Goal: Use online tool/utility: Use online tool/utility

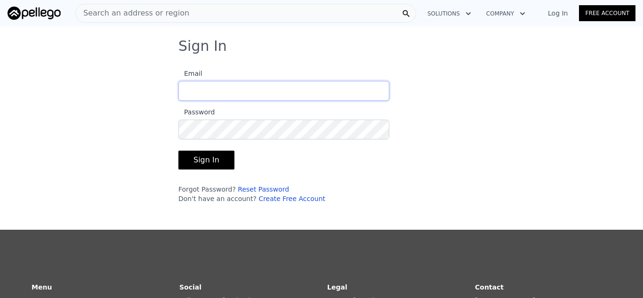
type input "jwil3@sbcglobal.net"
click at [211, 161] on button "Sign In" at bounding box center [206, 160] width 56 height 19
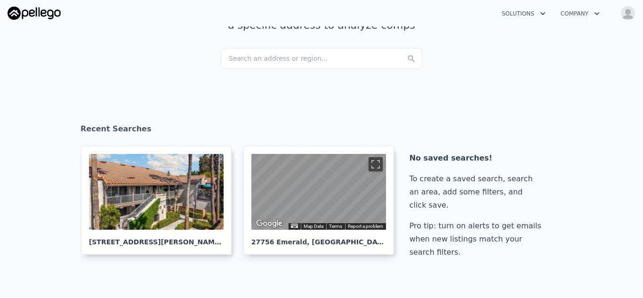
scroll to position [91, 0]
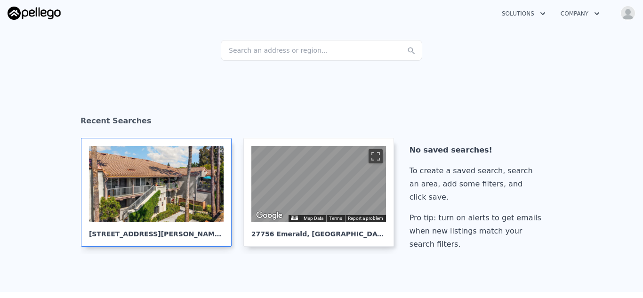
click at [148, 197] on div at bounding box center [156, 184] width 135 height 76
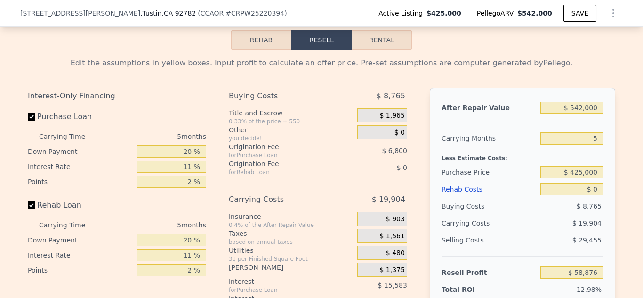
scroll to position [1421, 0]
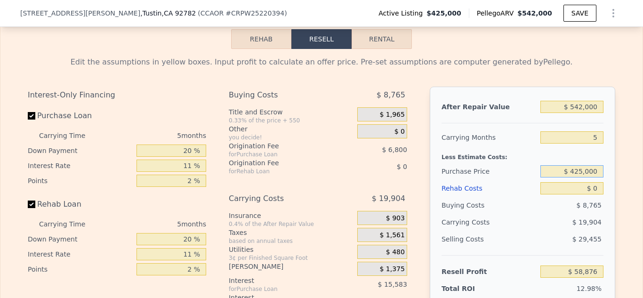
click at [582, 171] on input "$ 425,000" at bounding box center [572, 171] width 63 height 12
type input "$ 445,000"
click at [616, 166] on div "Edit the assumptions in yellow boxes. Input profit to calculate an offer price.…" at bounding box center [321, 231] width 603 height 365
type input "$ 37,759"
click at [34, 205] on input "Rehab Loan" at bounding box center [32, 205] width 8 height 8
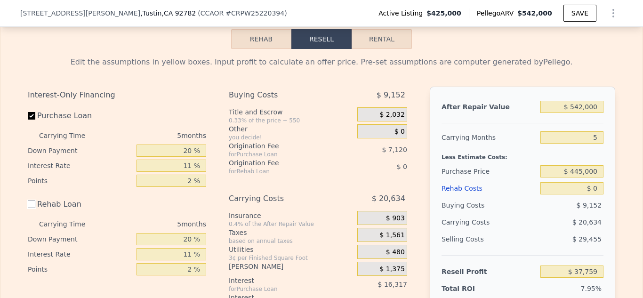
checkbox input "false"
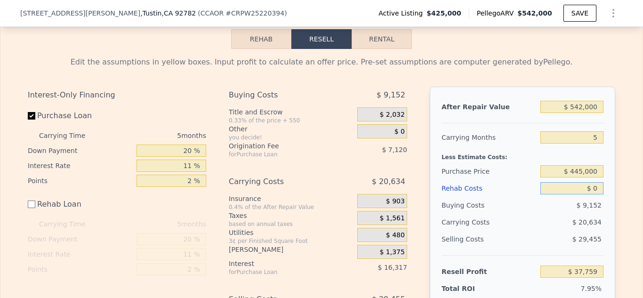
click at [599, 188] on input "$ 0" at bounding box center [572, 188] width 63 height 12
type input "$ 40,000"
type input "-$ 2,241"
type input "$ 40,000"
click at [584, 169] on input "$ 445,000" at bounding box center [572, 171] width 63 height 12
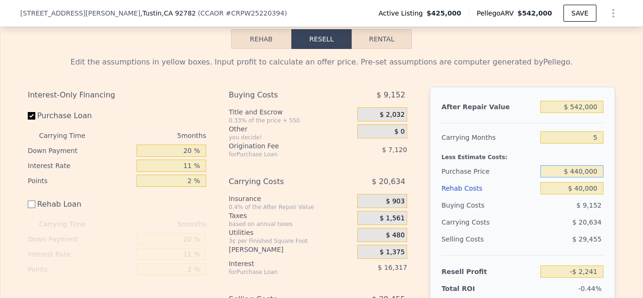
type input "$ 440,000"
click at [582, 187] on input "$ 40,000" at bounding box center [572, 188] width 63 height 12
type input "$ 3,036"
type input "$ 0000"
type input "$ 43,036"
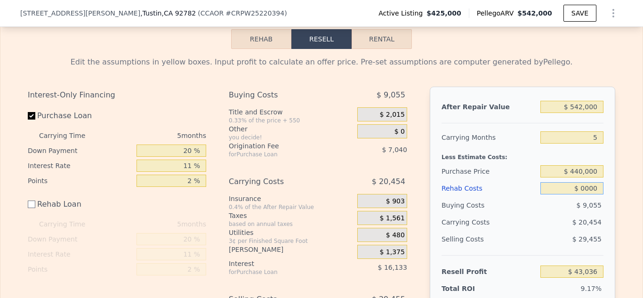
type input "$ 30,000"
type input "$ 13,036"
type input "$ 30,000"
click at [621, 178] on div "Edit the assumptions in yellow boxes. Input profit to calculate an offer price.…" at bounding box center [321, 214] width 603 height 331
click at [584, 105] on input "$ 542,000" at bounding box center [572, 107] width 63 height 12
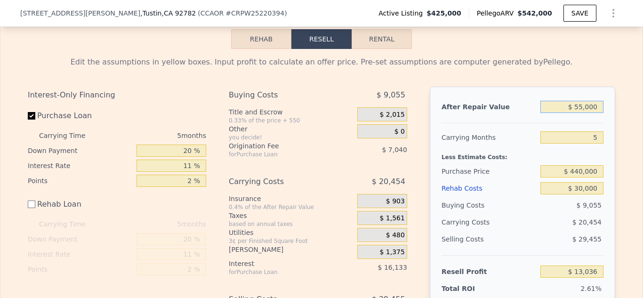
type input "$ 550,000"
type input "$ 20,595"
type input "$ 550,000"
click at [624, 158] on div "Edit the assumptions in yellow boxes. Input profit to calculate an offer price.…" at bounding box center [321, 214] width 642 height 331
click at [193, 162] on input "11 %" at bounding box center [172, 166] width 70 height 12
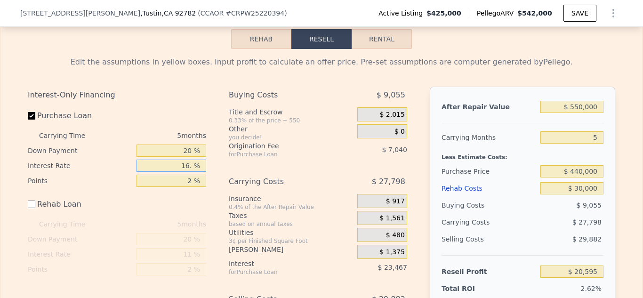
type input "16.5 %"
type input "$ 12,530"
click at [183, 165] on input "16.5 %" at bounding box center [172, 166] width 70 height 12
type input "6.5 %"
type input "$ 27,195"
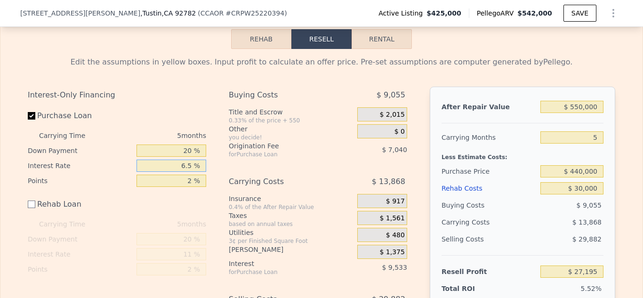
type input "6.5 %"
click at [194, 180] on input "2 %" at bounding box center [172, 181] width 70 height 12
type input "0 %"
type input "$ 34,235"
type input "0 %"
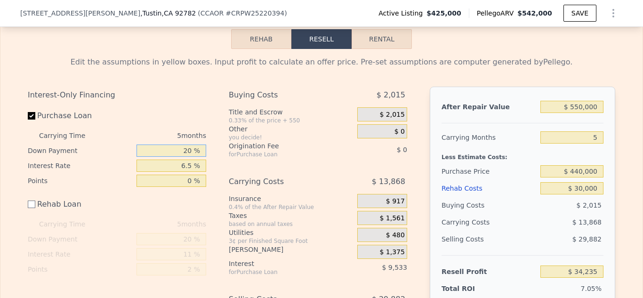
click at [193, 150] on input "20 %" at bounding box center [172, 151] width 70 height 12
type input "2 %"
type input "$ 32,090"
type input "35 %"
type input "$ 36,025"
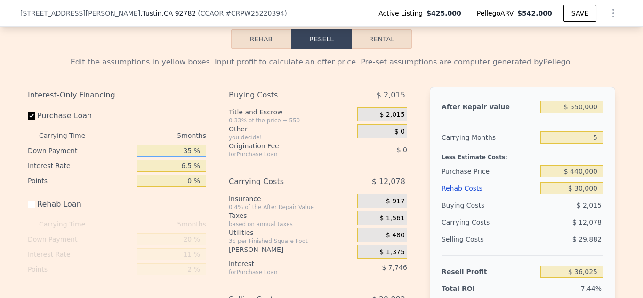
type input "35 %"
click at [199, 107] on div "Purchase Loan" at bounding box center [117, 117] width 178 height 21
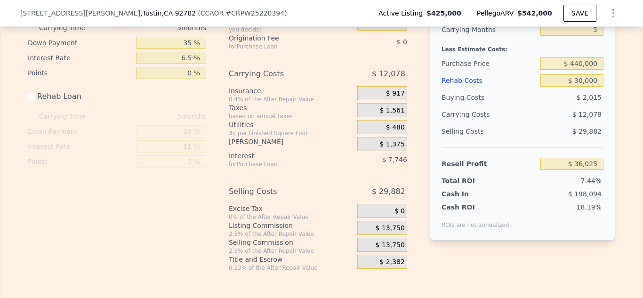
scroll to position [1533, 0]
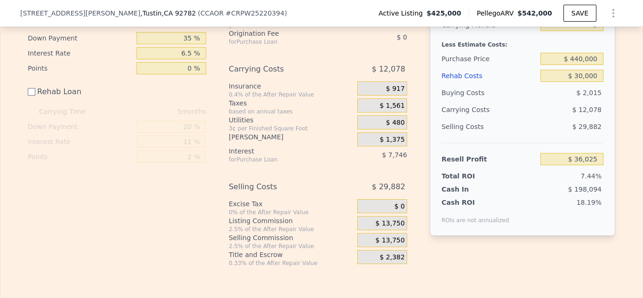
click at [398, 88] on span "$ 917" at bounding box center [395, 89] width 19 height 8
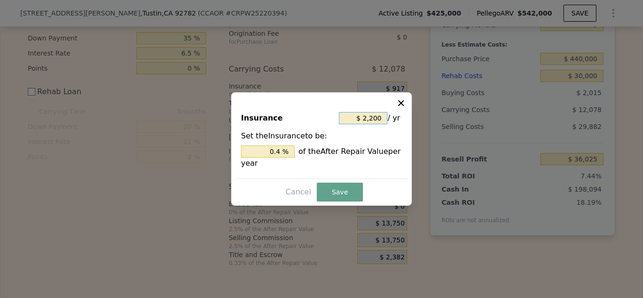
click at [382, 120] on input "$ 2,200" at bounding box center [363, 118] width 49 height 12
type input "$ 220"
type input "0.04 %"
type input "$ 22"
type input "0.004 %"
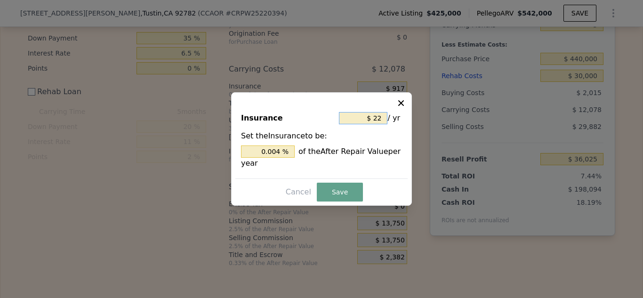
type input "$ 2"
type input "0.000 %"
type input "$ 6"
type input "0.001 %"
type input "$ 60"
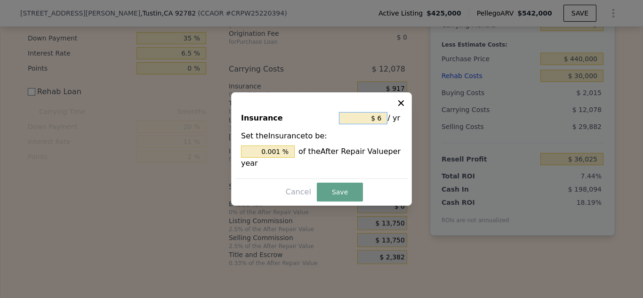
type input "0.011 %"
type input "$ 600"
type input "0.109 %"
type input "$ 600"
click at [337, 194] on button "Save" at bounding box center [340, 192] width 46 height 19
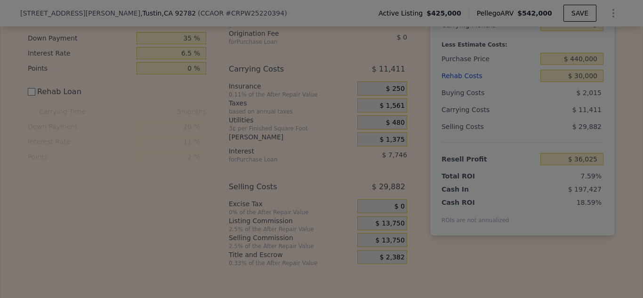
type input "$ 36,692"
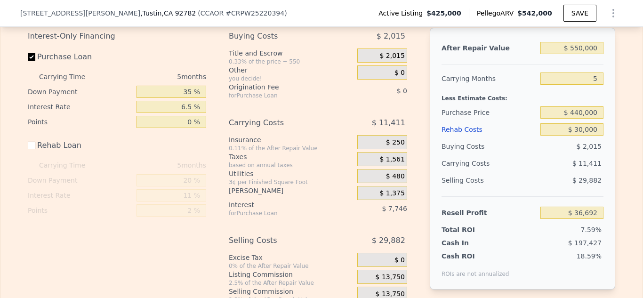
scroll to position [1479, 0]
click at [192, 92] on input "35 %" at bounding box center [172, 92] width 70 height 12
type input "3 %"
type input "$ 32,877"
type input "40 %"
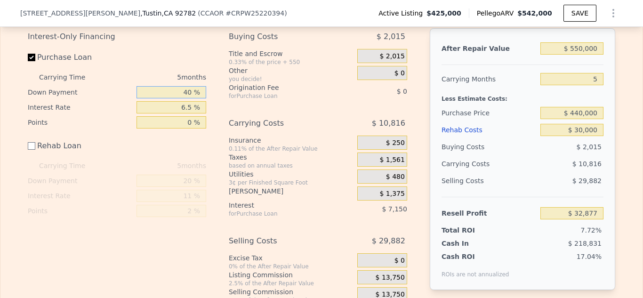
type input "$ 37,287"
type input "40 %"
click at [506, 151] on div "Buying Costs" at bounding box center [489, 146] width 95 height 17
click at [584, 112] on input "$ 440,000" at bounding box center [572, 113] width 63 height 12
type input "$ 445,000"
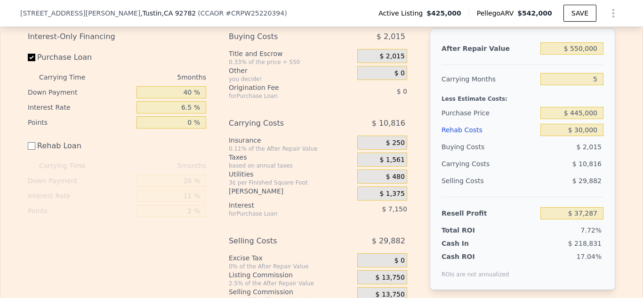
click at [622, 120] on div "Edit the assumptions in yellow boxes. Input profit to calculate an offer price.…" at bounding box center [321, 156] width 603 height 331
type input "$ 32,190"
click at [538, 142] on div "Buying Costs $ 2,032" at bounding box center [523, 146] width 162 height 17
